Goal: Use online tool/utility: Utilize a website feature to perform a specific function

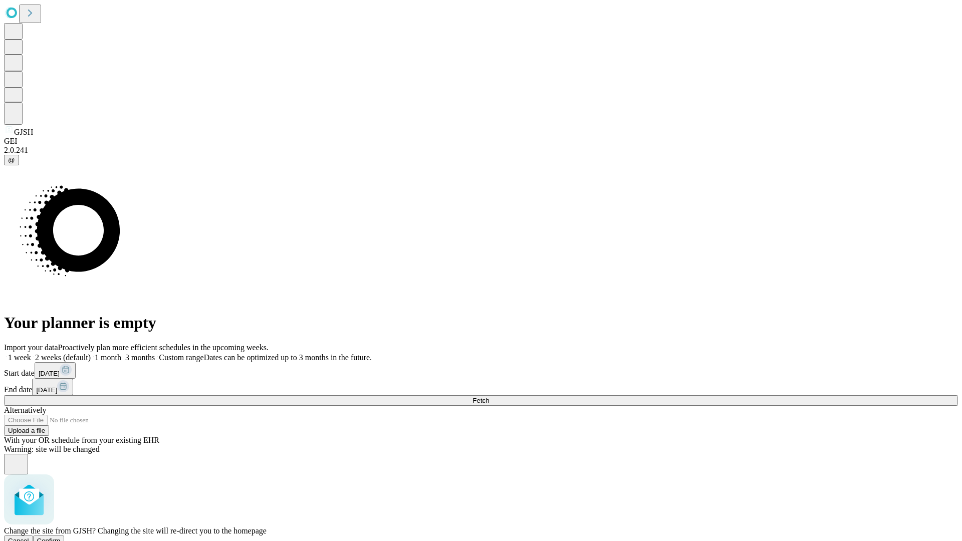
click at [61, 537] on span "Confirm" at bounding box center [49, 541] width 24 height 8
click at [91, 353] on label "2 weeks (default)" at bounding box center [61, 357] width 60 height 9
click at [489, 397] on span "Fetch" at bounding box center [480, 401] width 17 height 8
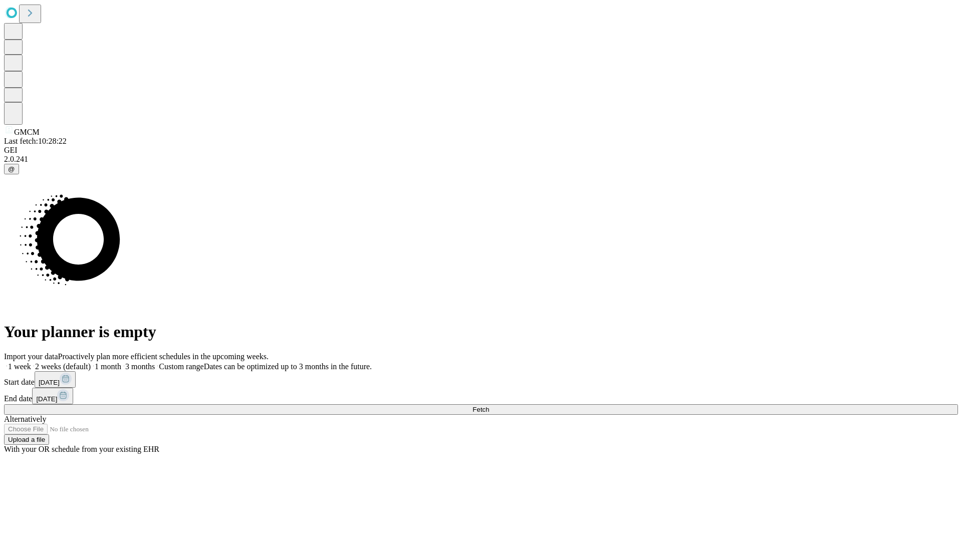
click at [91, 362] on label "2 weeks (default)" at bounding box center [61, 366] width 60 height 9
click at [489, 406] on span "Fetch" at bounding box center [480, 410] width 17 height 8
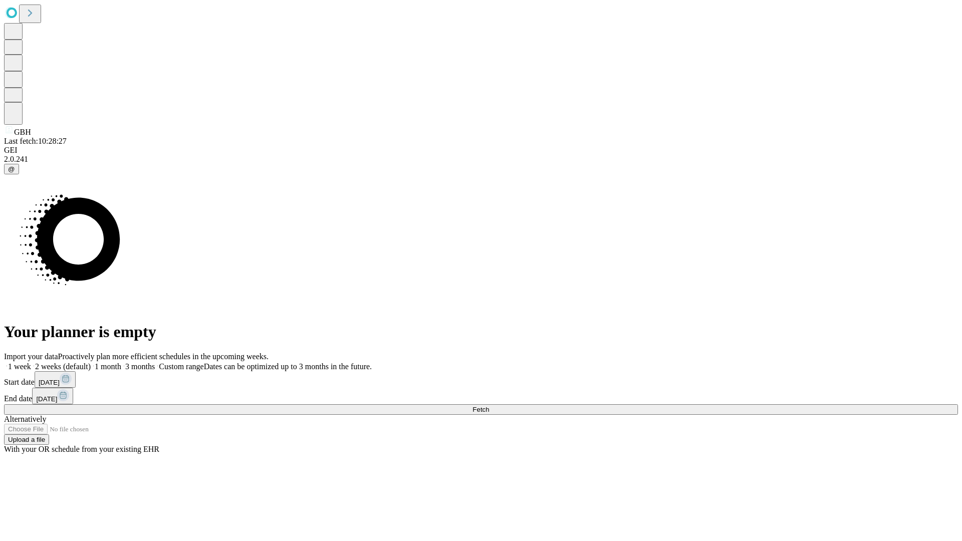
click at [91, 362] on label "2 weeks (default)" at bounding box center [61, 366] width 60 height 9
click at [489, 406] on span "Fetch" at bounding box center [480, 410] width 17 height 8
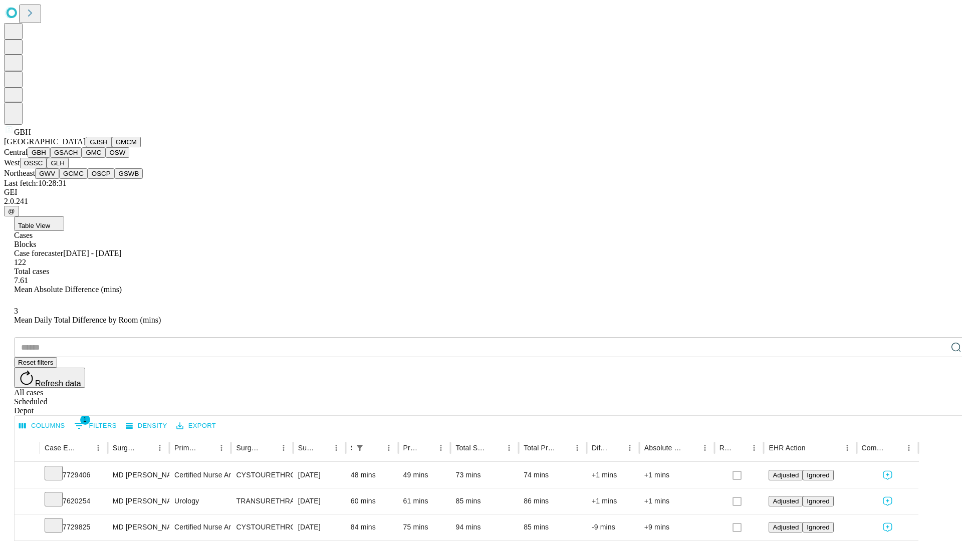
click at [78, 158] on button "GSACH" at bounding box center [66, 152] width 32 height 11
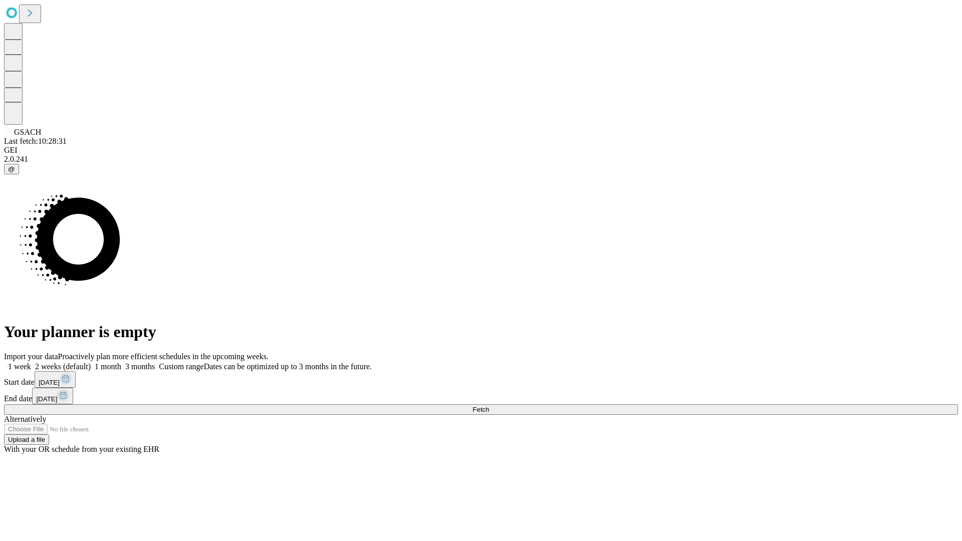
click at [91, 362] on label "2 weeks (default)" at bounding box center [61, 366] width 60 height 9
click at [489, 406] on span "Fetch" at bounding box center [480, 410] width 17 height 8
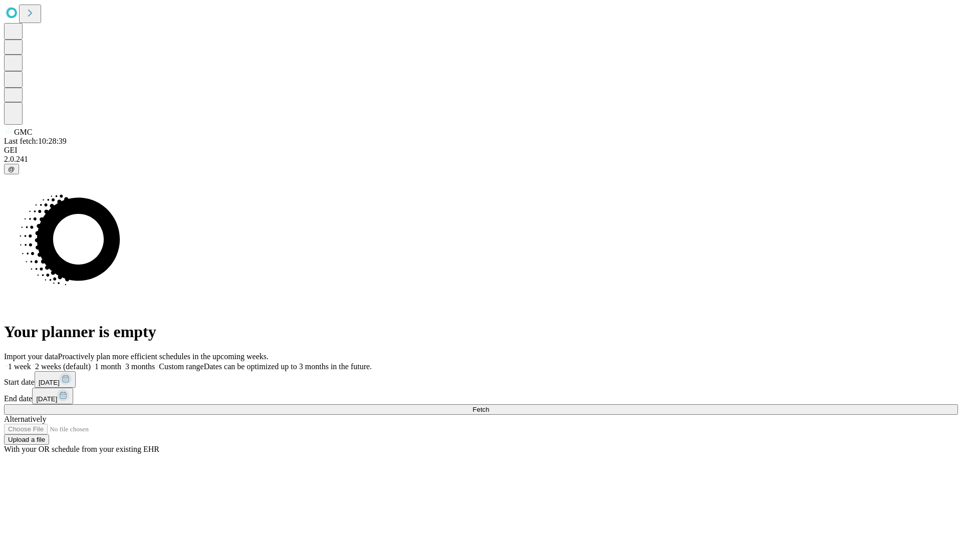
click at [489, 406] on span "Fetch" at bounding box center [480, 410] width 17 height 8
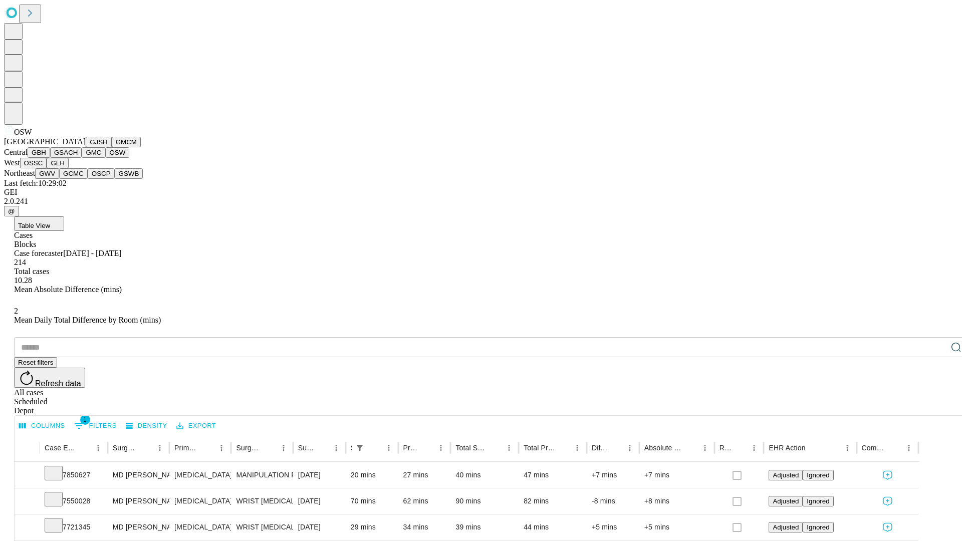
click at [47, 168] on button "OSSC" at bounding box center [33, 163] width 27 height 11
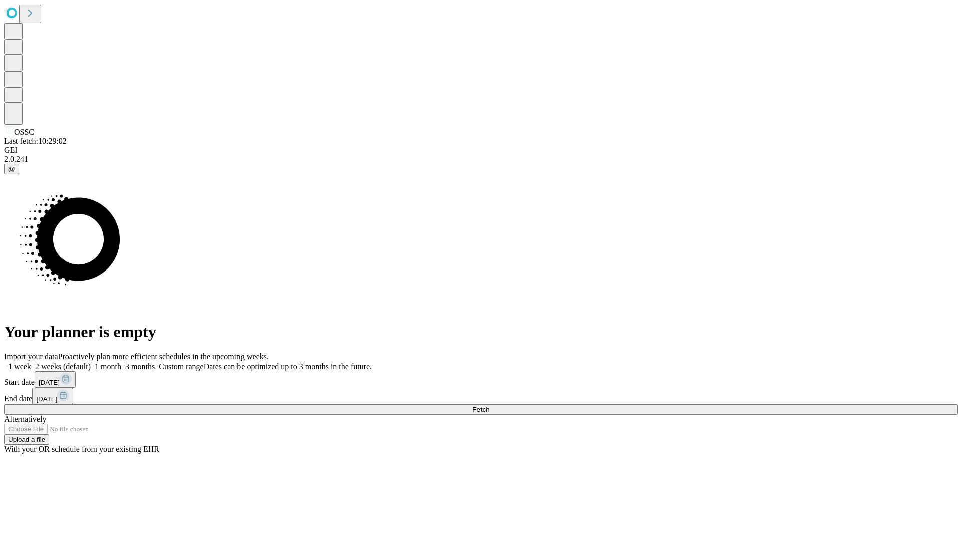
click at [91, 362] on label "2 weeks (default)" at bounding box center [61, 366] width 60 height 9
click at [489, 406] on span "Fetch" at bounding box center [480, 410] width 17 height 8
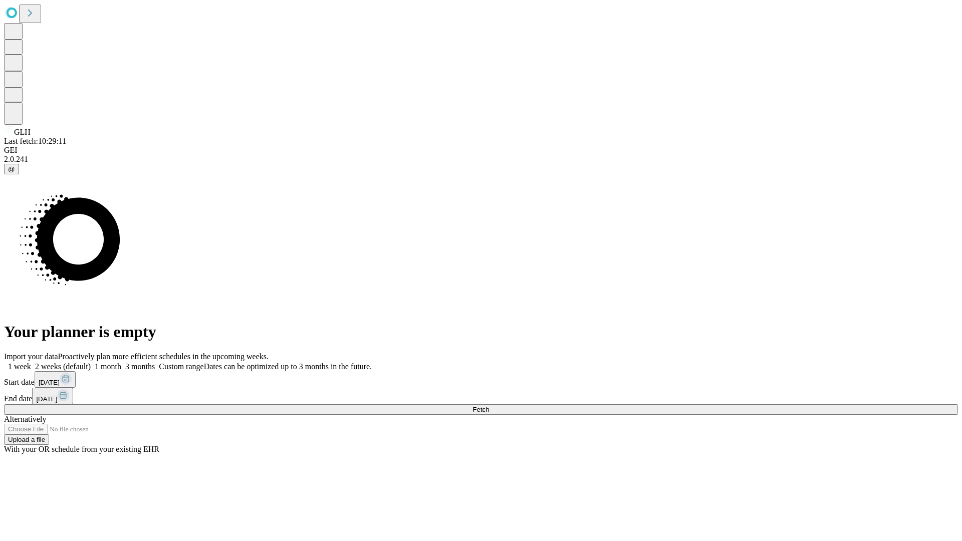
click at [91, 362] on label "2 weeks (default)" at bounding box center [61, 366] width 60 height 9
click at [489, 406] on span "Fetch" at bounding box center [480, 410] width 17 height 8
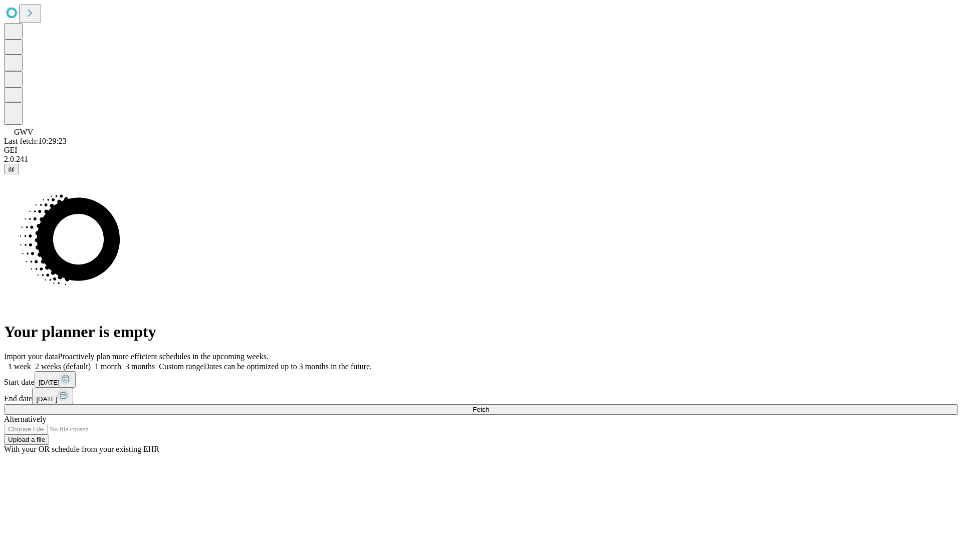
click at [91, 362] on label "2 weeks (default)" at bounding box center [61, 366] width 60 height 9
click at [489, 406] on span "Fetch" at bounding box center [480, 410] width 17 height 8
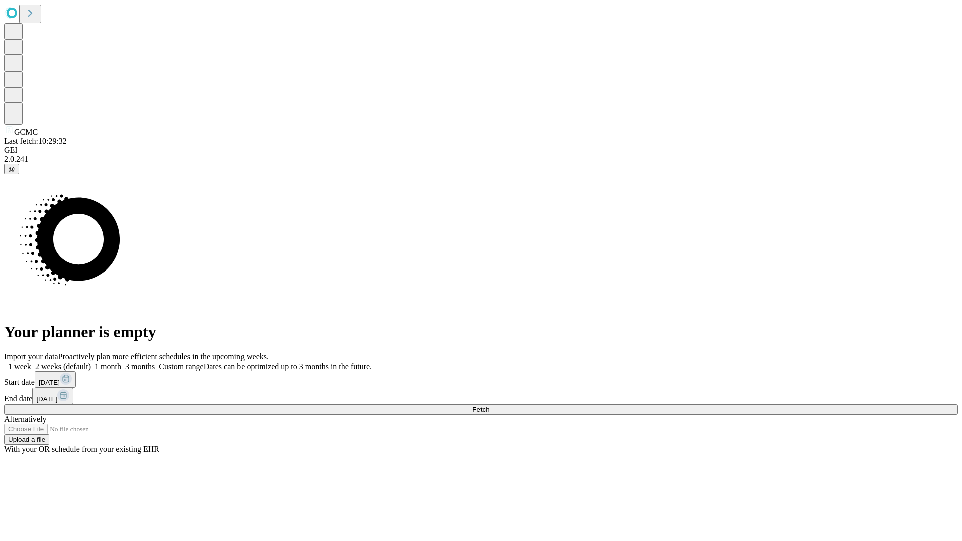
click at [91, 362] on label "2 weeks (default)" at bounding box center [61, 366] width 60 height 9
click at [489, 406] on span "Fetch" at bounding box center [480, 410] width 17 height 8
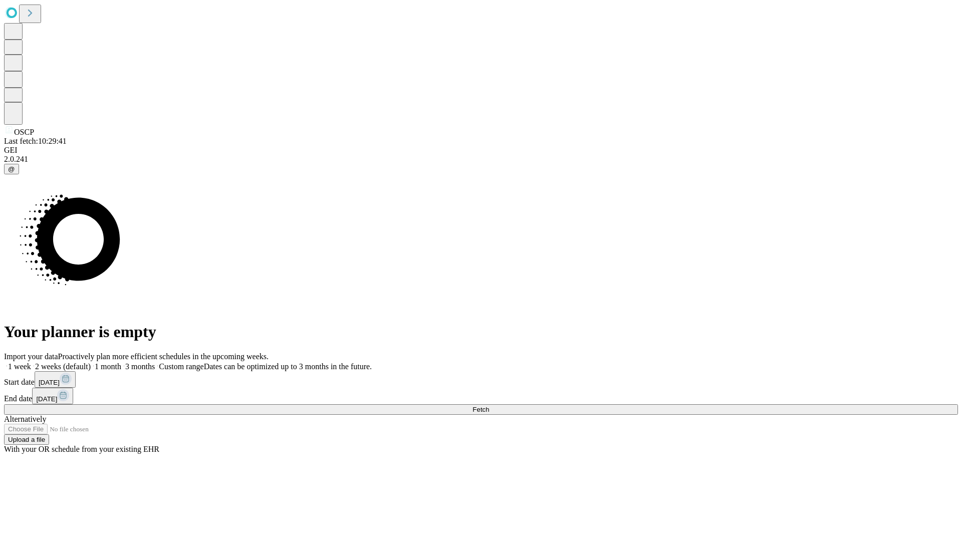
click at [91, 362] on label "2 weeks (default)" at bounding box center [61, 366] width 60 height 9
click at [489, 406] on span "Fetch" at bounding box center [480, 410] width 17 height 8
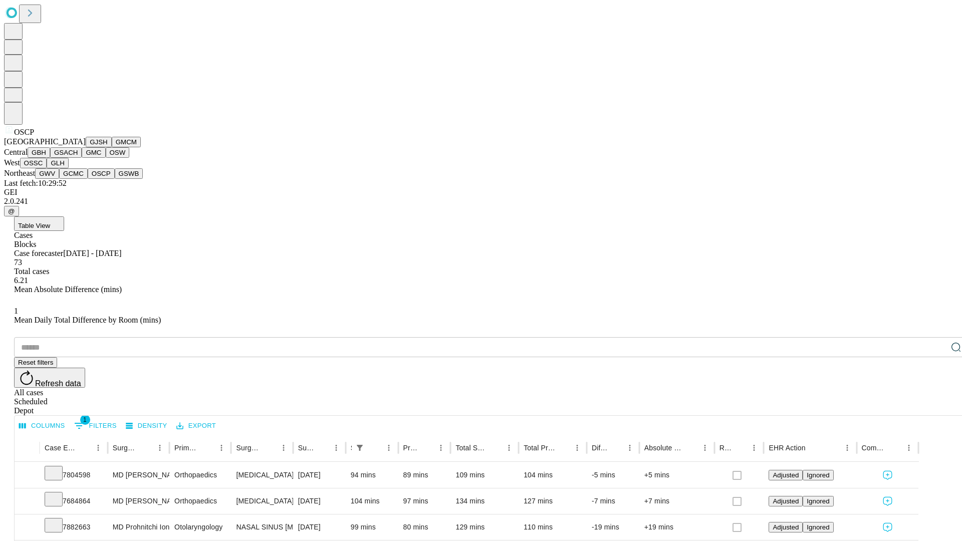
click at [115, 179] on button "GSWB" at bounding box center [129, 173] width 29 height 11
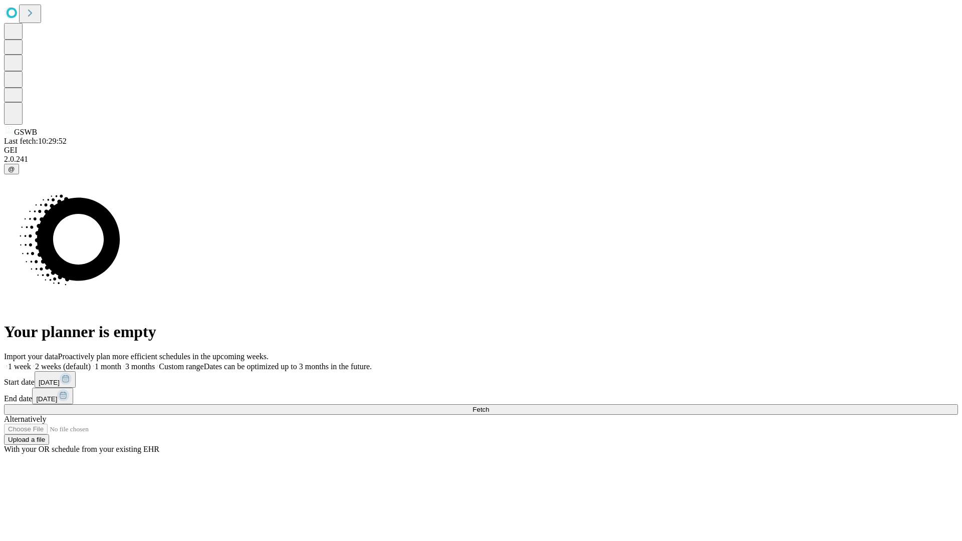
click at [91, 362] on label "2 weeks (default)" at bounding box center [61, 366] width 60 height 9
click at [489, 406] on span "Fetch" at bounding box center [480, 410] width 17 height 8
